Goal: Transaction & Acquisition: Purchase product/service

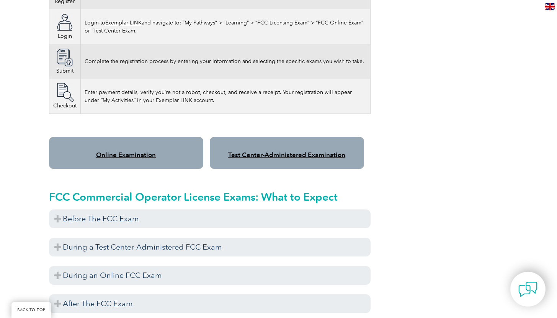
scroll to position [553, 0]
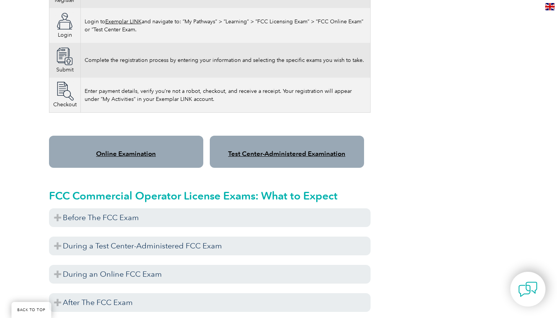
click at [130, 150] on link "Online Examination" at bounding box center [126, 154] width 60 height 8
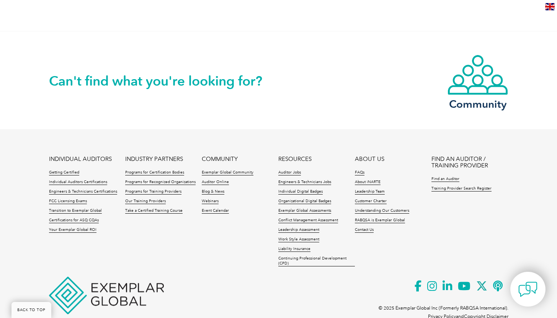
scroll to position [521, 0]
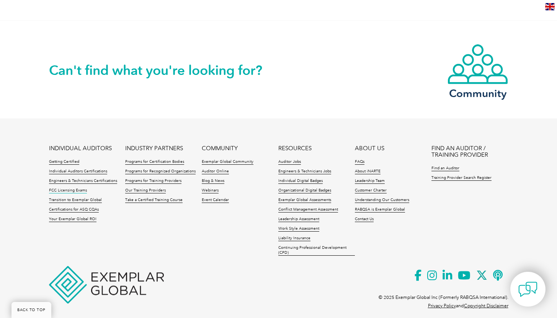
click at [77, 188] on link "FCC Licensing Exams" at bounding box center [68, 190] width 38 height 5
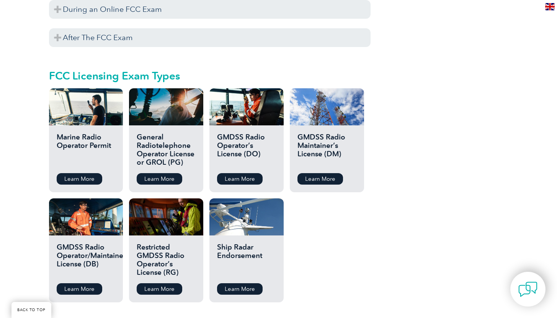
scroll to position [819, 0]
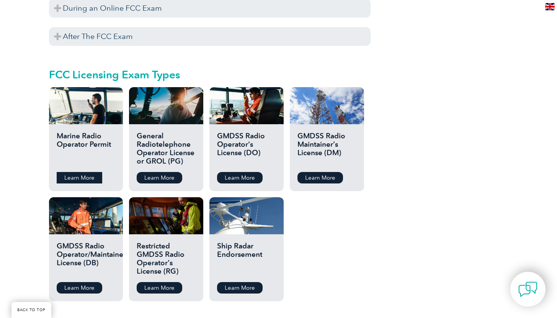
click at [71, 172] on link "Learn More" at bounding box center [80, 177] width 46 height 11
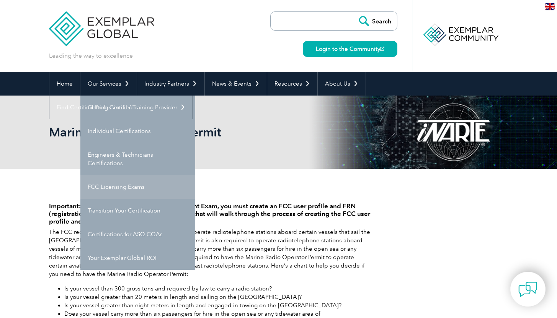
click at [121, 186] on link "FCC Licensing Exams" at bounding box center [137, 187] width 115 height 24
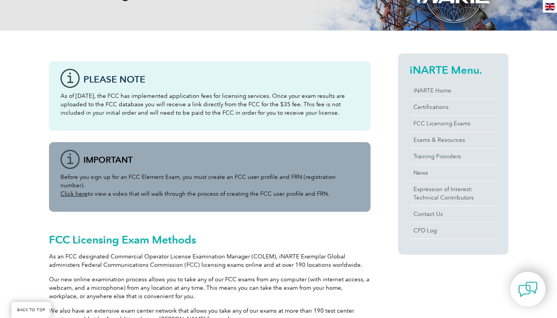
scroll to position [163, 0]
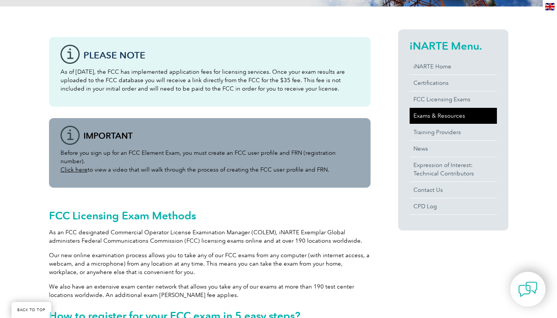
click at [445, 116] on link "Exams & Resources" at bounding box center [452, 116] width 87 height 16
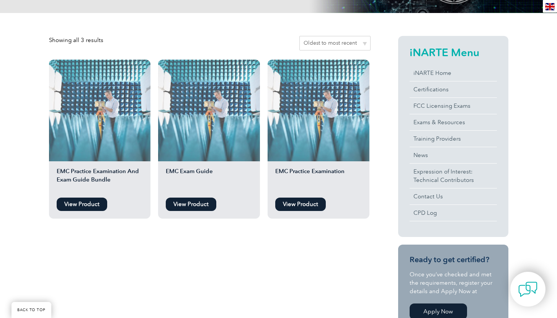
scroll to position [158, 0]
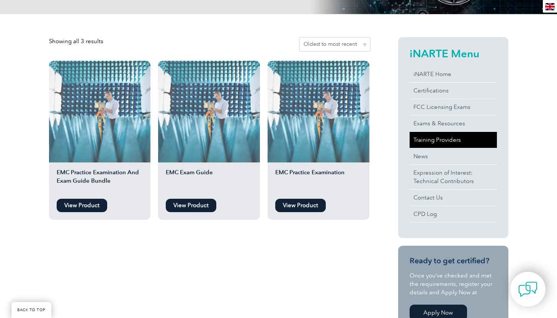
click at [445, 141] on link "Training Providers" at bounding box center [452, 140] width 87 height 16
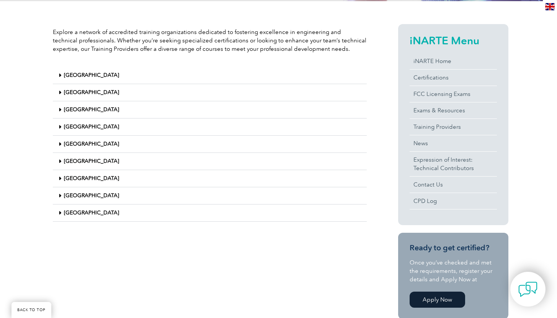
scroll to position [182, 0]
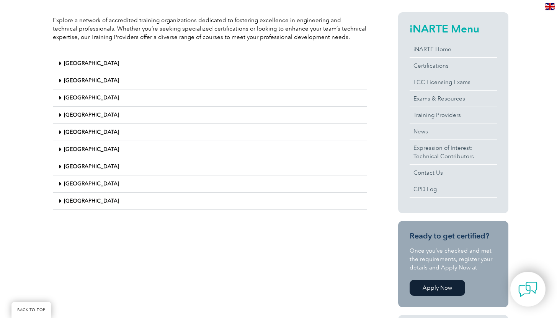
click at [72, 203] on link "United States" at bounding box center [91, 201] width 55 height 7
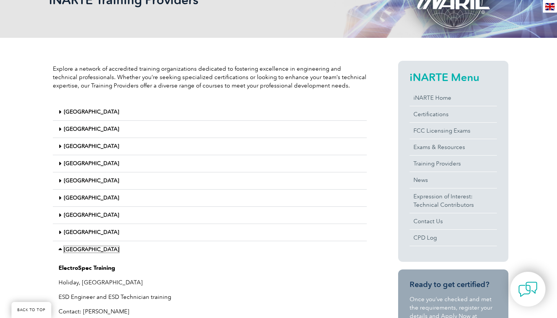
scroll to position [132, 0]
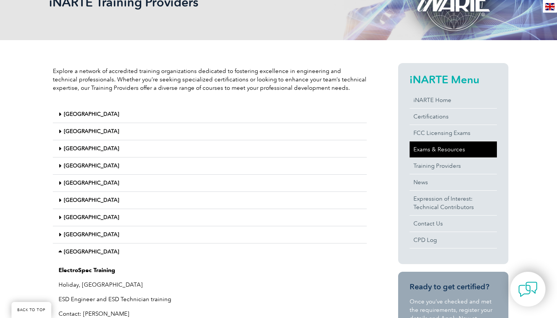
click at [454, 150] on link "Exams & Resources" at bounding box center [452, 150] width 87 height 16
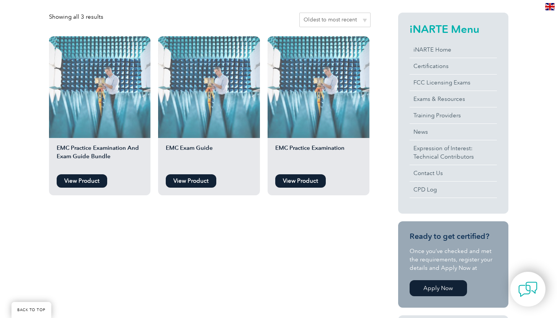
scroll to position [189, 0]
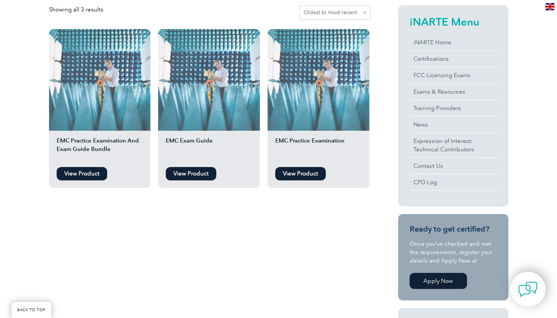
click at [81, 174] on link "View Product" at bounding box center [82, 173] width 50 height 13
